Goal: Use online tool/utility

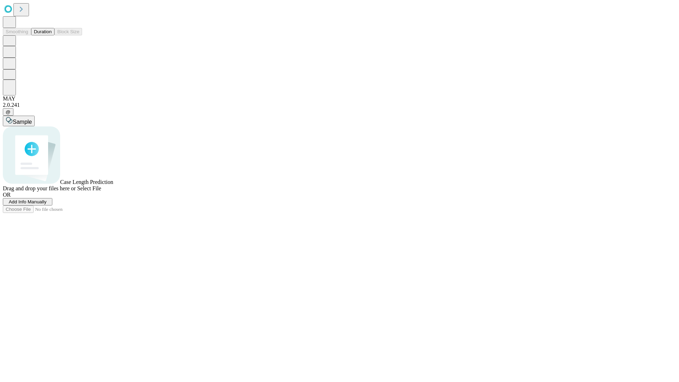
click at [101, 191] on span "Select File" at bounding box center [89, 188] width 24 height 6
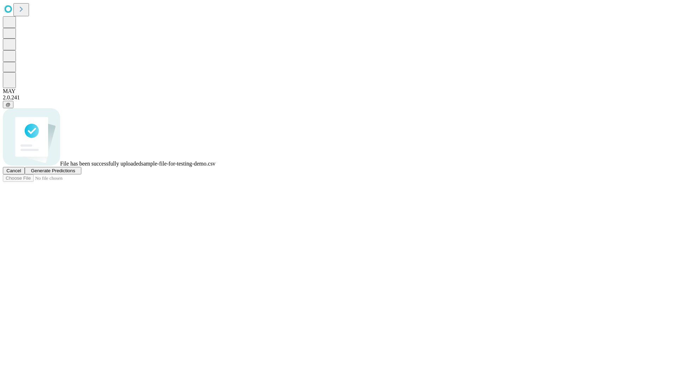
click at [75, 173] on span "Generate Predictions" at bounding box center [53, 170] width 44 height 5
